Goal: Transaction & Acquisition: Purchase product/service

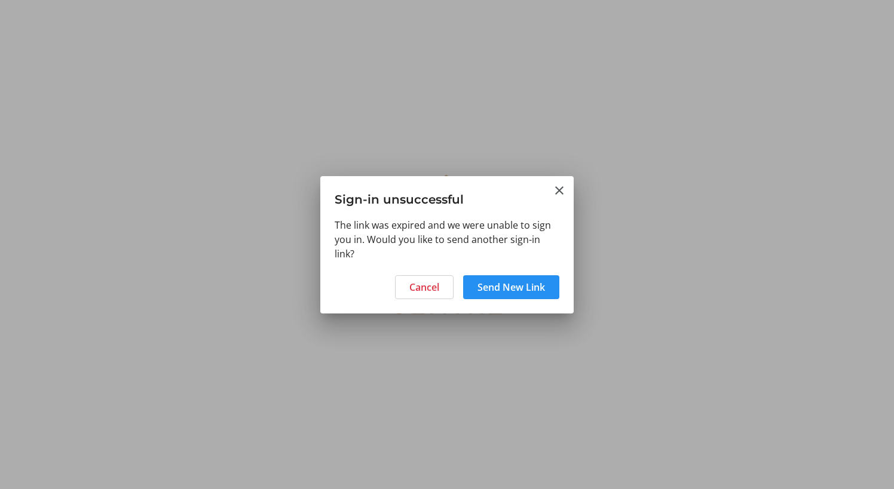
click at [497, 293] on span "Send New Link" at bounding box center [511, 287] width 68 height 14
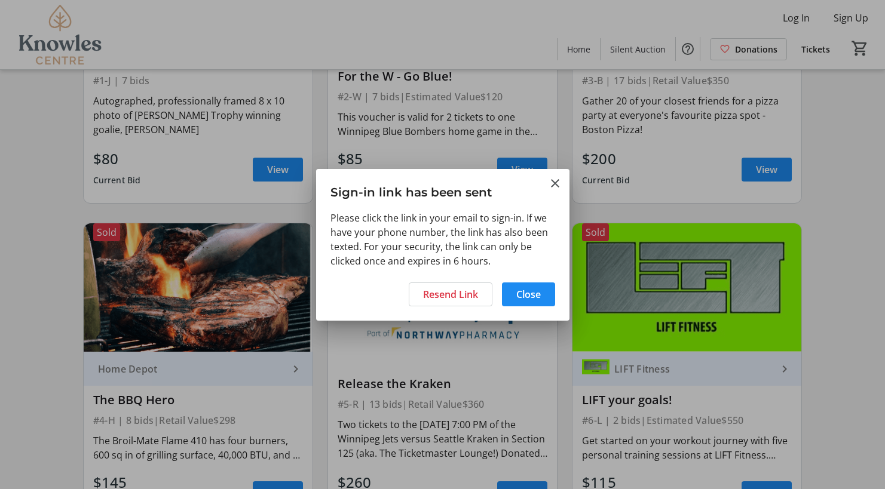
scroll to position [299, 0]
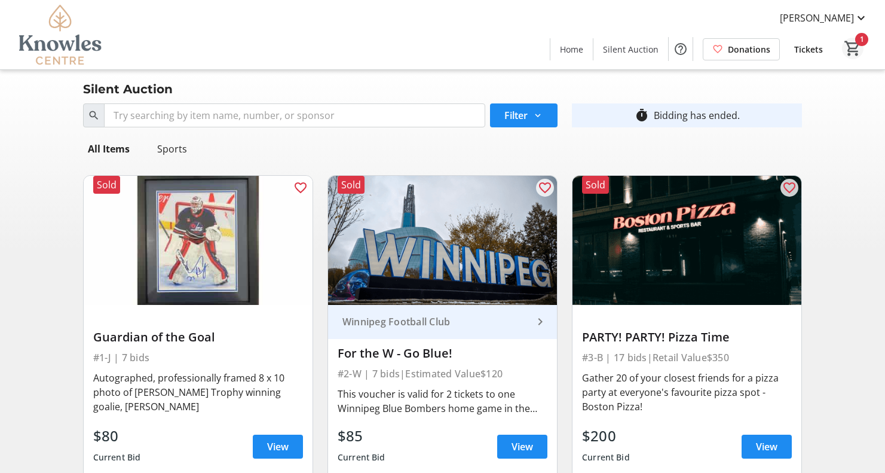
click at [847, 45] on mat-icon "1" at bounding box center [853, 48] width 18 height 18
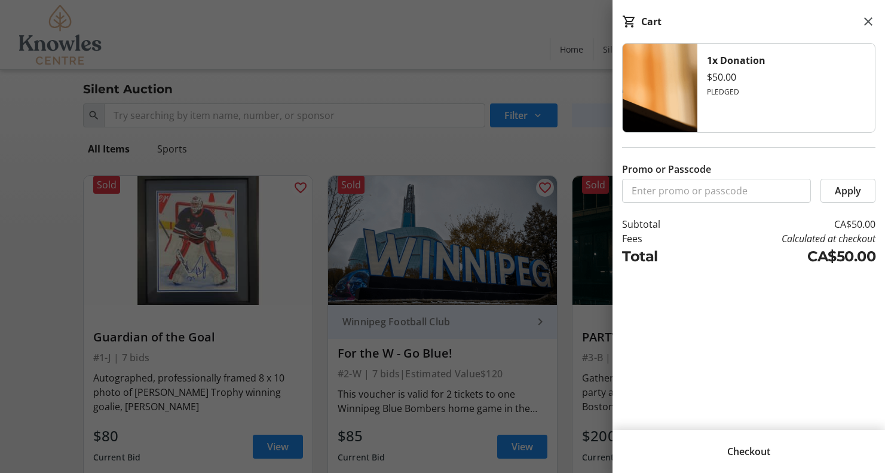
click at [840, 194] on span "Apply" at bounding box center [848, 190] width 26 height 14
click at [742, 444] on span "Checkout" at bounding box center [748, 451] width 43 height 14
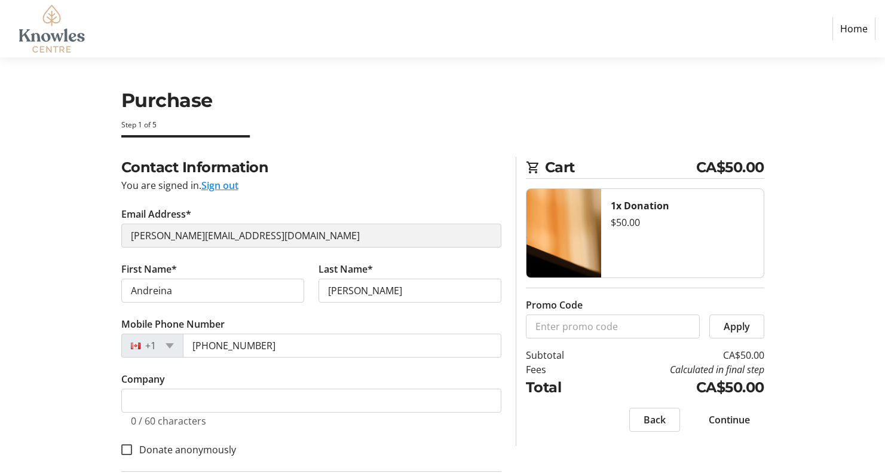
select select "CA"
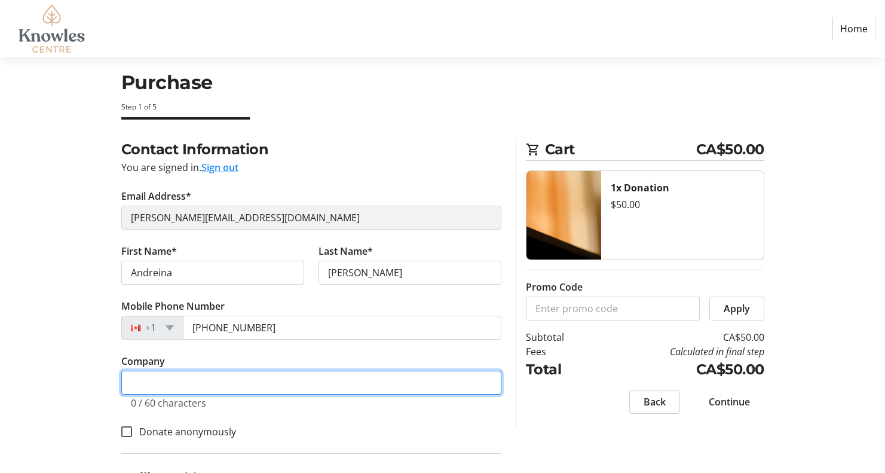
scroll to position [73, 0]
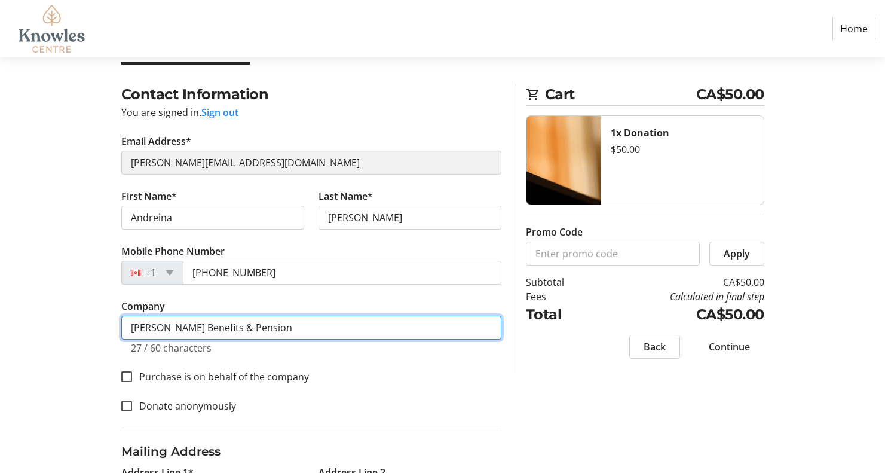
type input "McFadden Benefits & Pension"
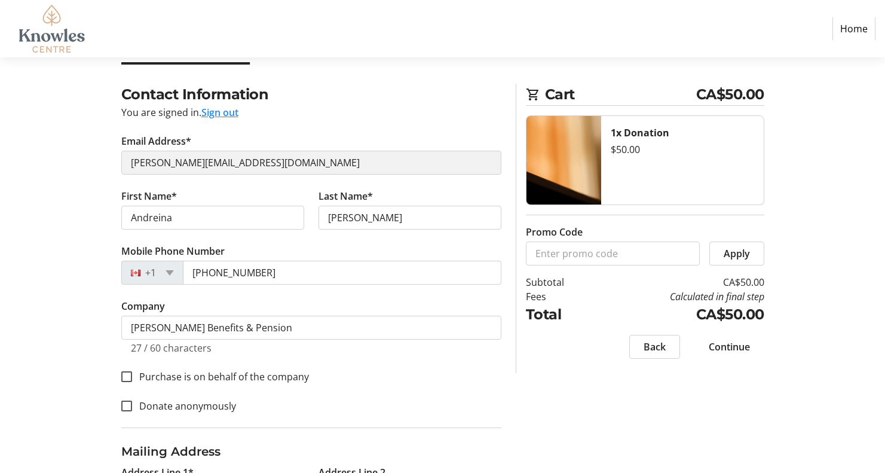
click at [362, 403] on div "Donate anonymously" at bounding box center [311, 406] width 380 height 16
click at [212, 409] on label "Donate anonymously" at bounding box center [184, 406] width 104 height 14
click at [132, 409] on input "Donate anonymously" at bounding box center [126, 405] width 11 height 11
checkbox input "true"
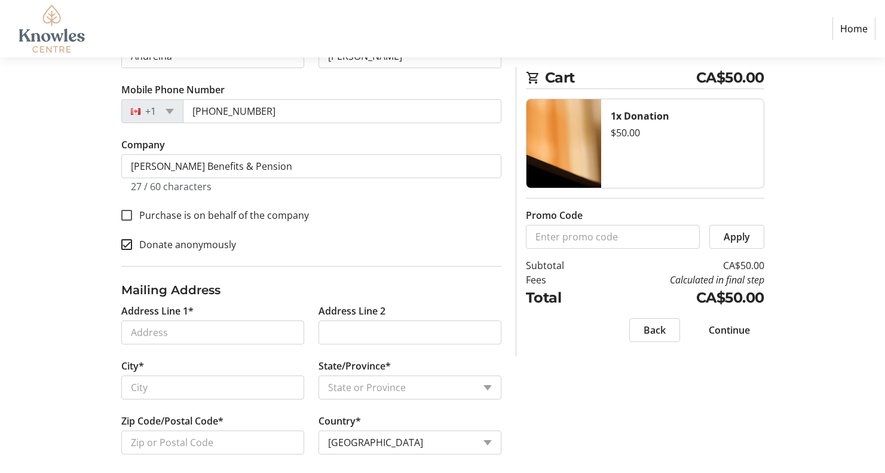
scroll to position [245, 0]
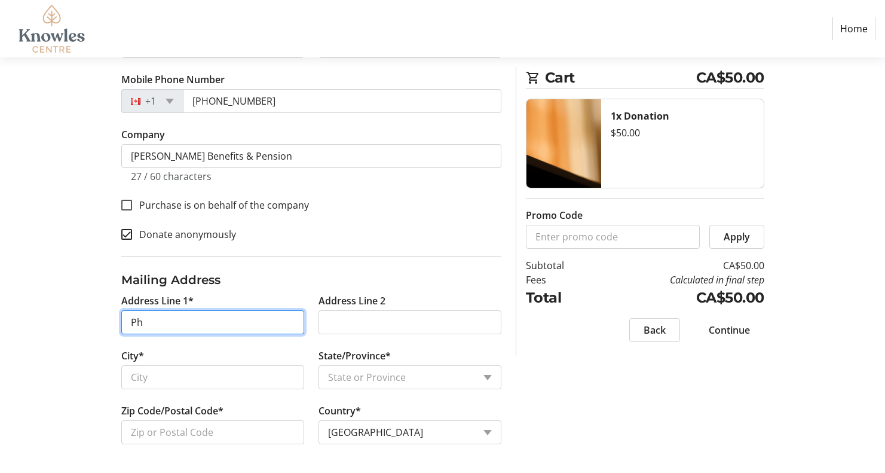
type input "P"
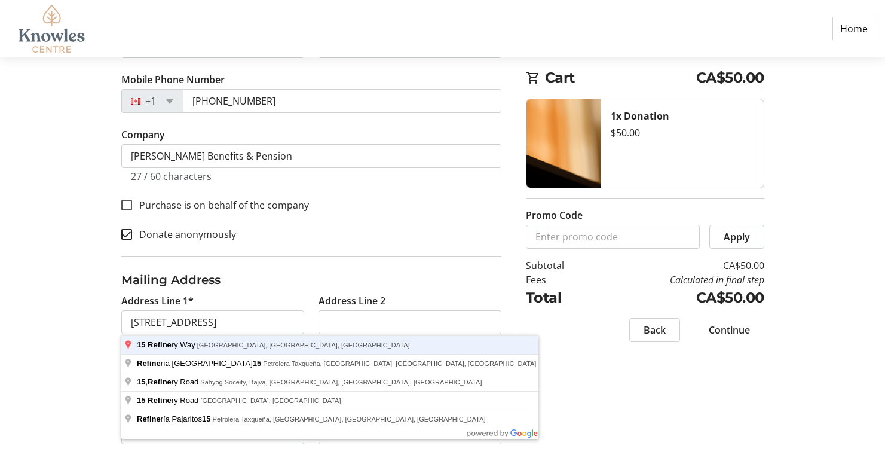
type input "15 Refinery Way"
type input "Winnipeg"
select select "MB"
type input "R3T 6K1"
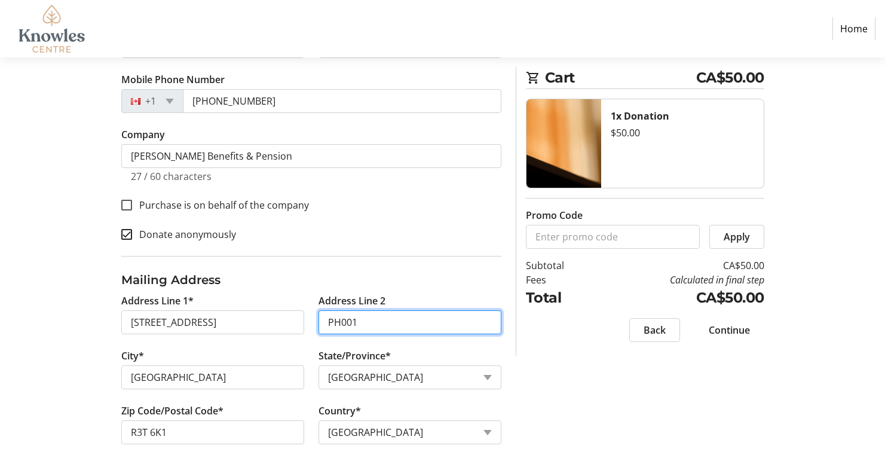
type input "PH001"
click at [274, 402] on tr-form-field "City* Winnipeg" at bounding box center [212, 375] width 197 height 55
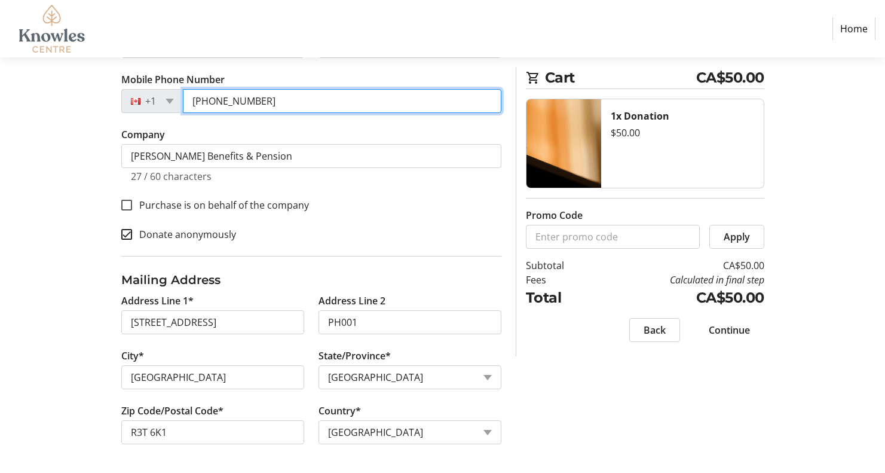
type input "(204) 794-9153"
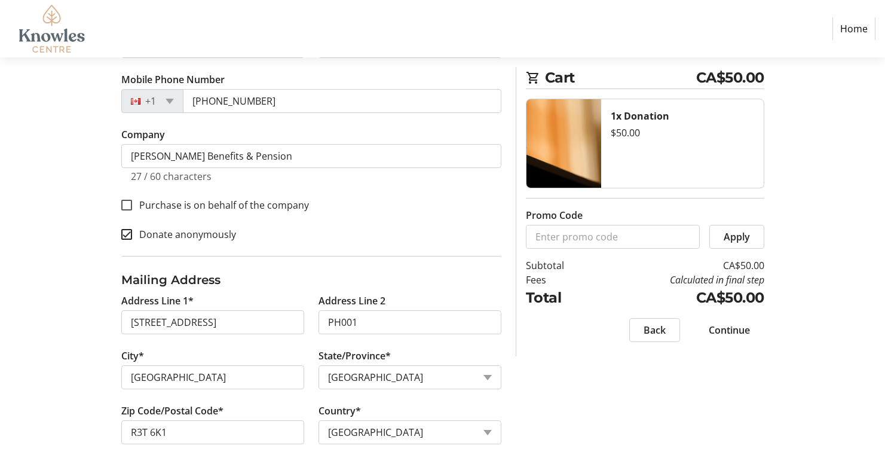
click at [743, 330] on span "Continue" at bounding box center [729, 330] width 41 height 14
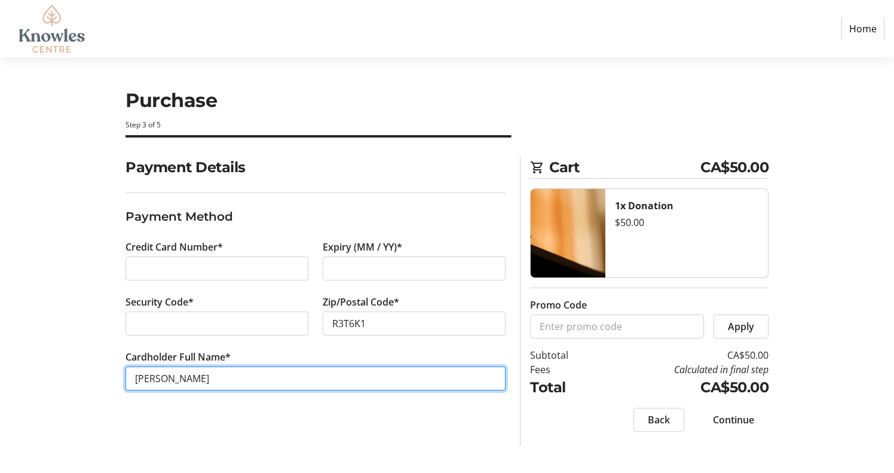
click at [306, 382] on input "[PERSON_NAME]" at bounding box center [315, 378] width 380 height 24
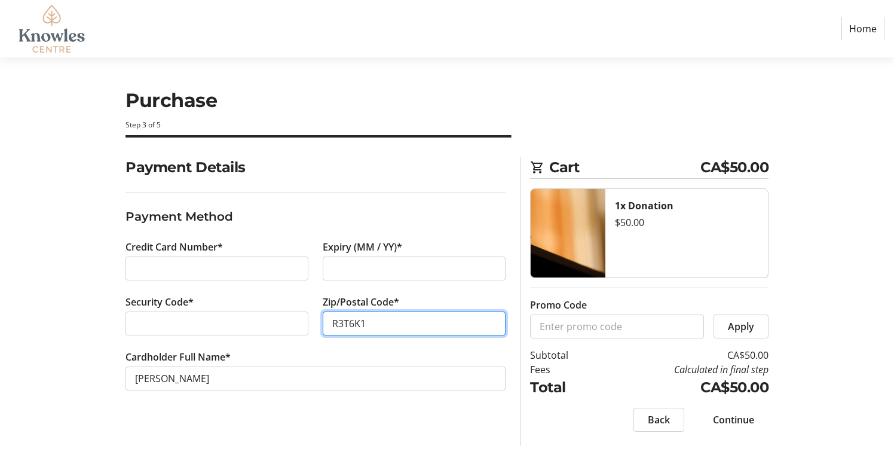
click at [350, 324] on input "R3T6K1" at bounding box center [414, 323] width 183 height 24
click at [445, 364] on tr-form-field "Cardholder Full Name* Andreina Gonzalez" at bounding box center [315, 377] width 380 height 55
click at [350, 324] on input "R3T6K1" at bounding box center [414, 323] width 183 height 24
type input "R3T 6K1"
click at [757, 413] on span at bounding box center [734, 419] width 70 height 29
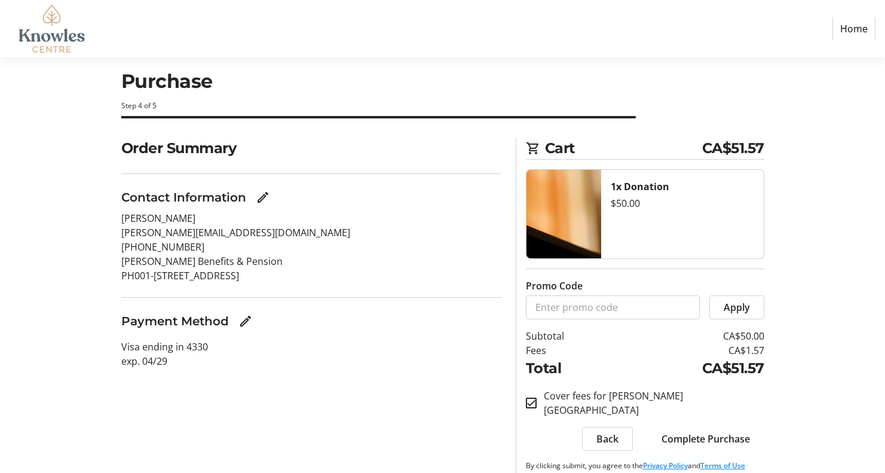
scroll to position [29, 0]
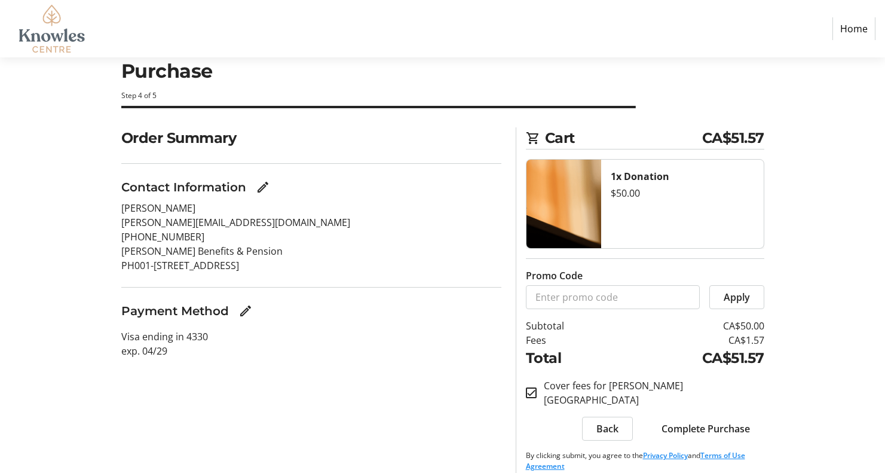
click at [709, 421] on span "Complete Purchase" at bounding box center [705, 428] width 88 height 14
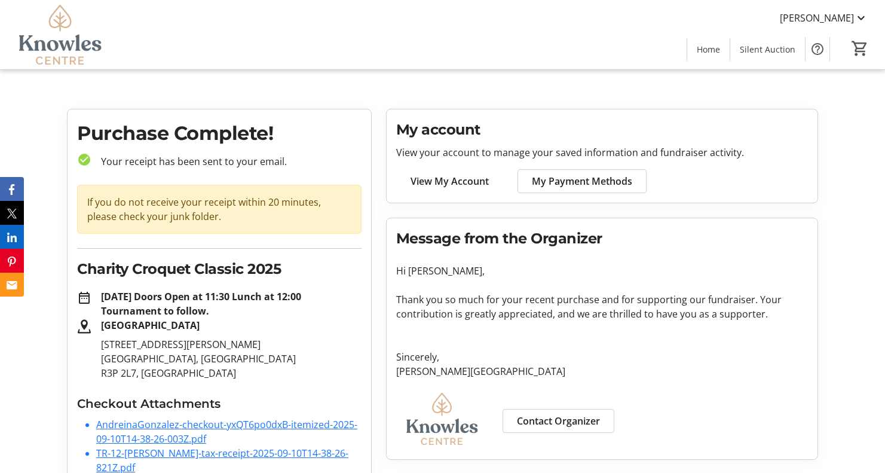
scroll to position [31, 0]
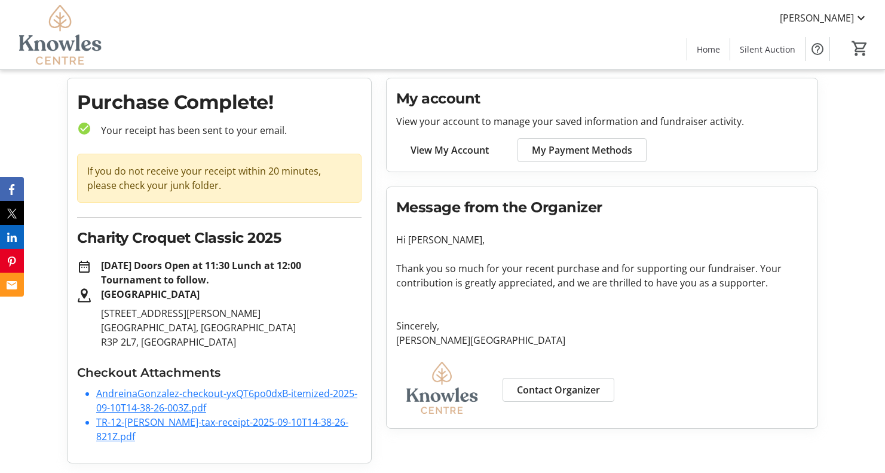
click at [284, 421] on link "TR-12-Andreina-Gonzalez-tax-receipt-2025-09-10T14-38-26-821Z.pdf" at bounding box center [222, 428] width 252 height 27
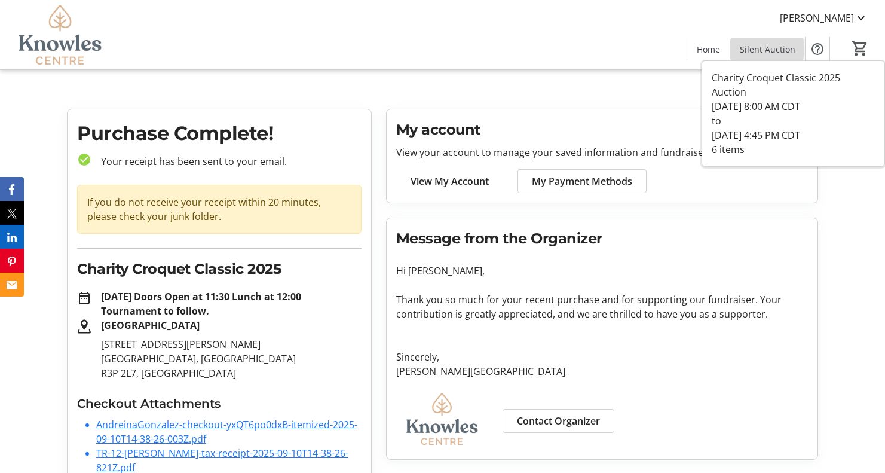
click at [756, 49] on span "Silent Auction" at bounding box center [768, 49] width 56 height 13
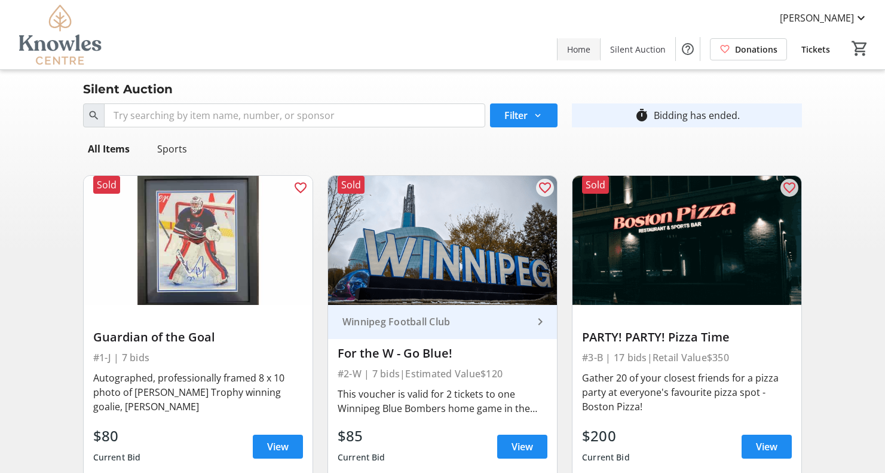
click at [590, 47] on span "Home" at bounding box center [578, 49] width 23 height 13
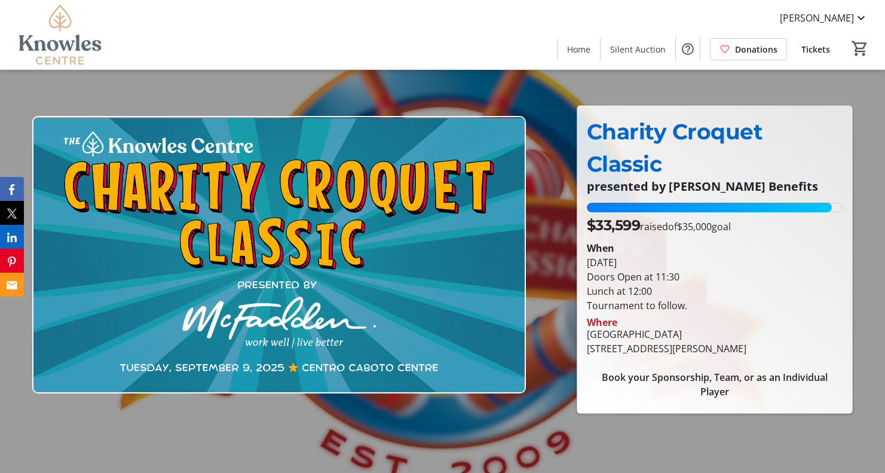
click at [210, 227] on img at bounding box center [279, 255] width 494 height 278
click at [586, 51] on span "Home" at bounding box center [578, 49] width 23 height 13
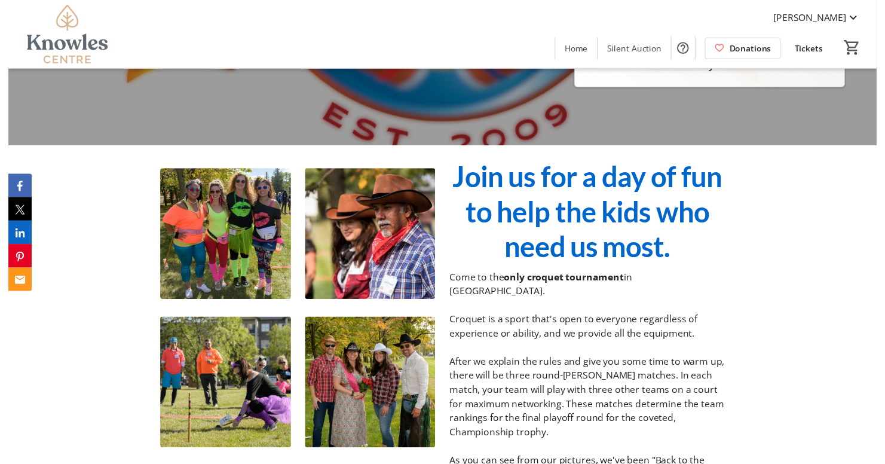
scroll to position [241, 0]
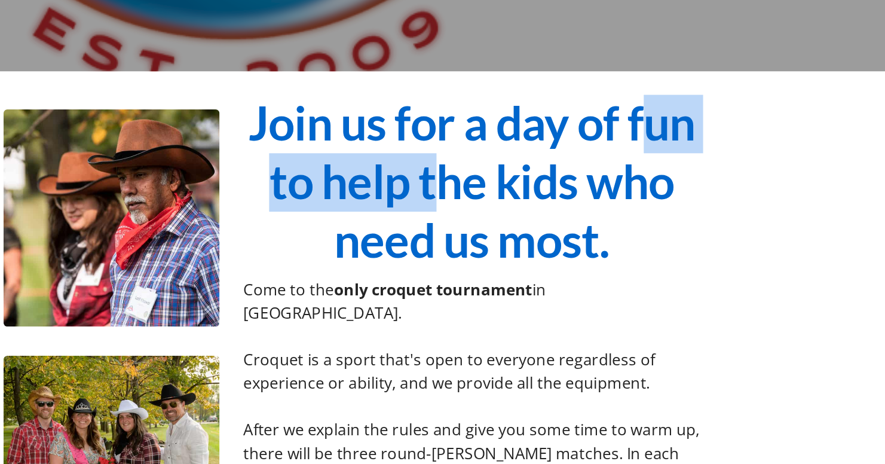
drag, startPoint x: 172, startPoint y: 120, endPoint x: 317, endPoint y: 108, distance: 145.7
click at [453, 237] on span "Join us for a day of fun to help the kids who need us most." at bounding box center [590, 290] width 274 height 106
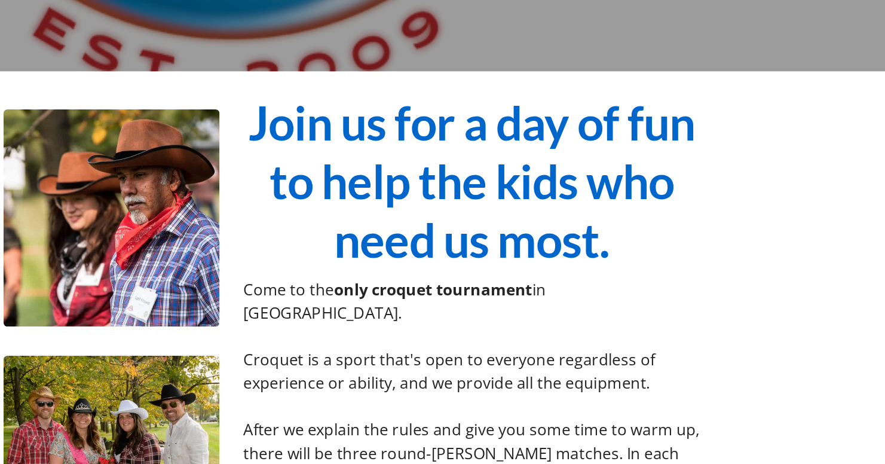
click at [506, 350] on strong "only croquet tournament" at bounding box center [567, 356] width 122 height 13
drag, startPoint x: 198, startPoint y: 186, endPoint x: 229, endPoint y: 183, distance: 30.6
click at [450, 350] on p "Come to the only croquet tournament in Winnipeg." at bounding box center [590, 364] width 281 height 29
click at [506, 350] on strong "only croquet tournament" at bounding box center [567, 356] width 122 height 13
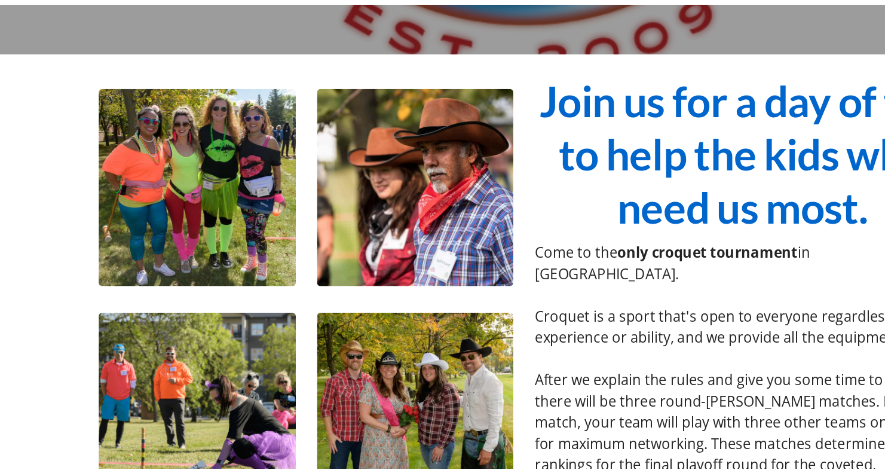
scroll to position [314, 0]
